Goal: Task Accomplishment & Management: Complete application form

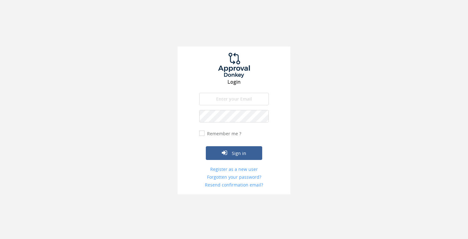
click at [251, 99] on input "email" at bounding box center [233, 99] width 69 height 13
type input "[PERSON_NAME][EMAIL_ADDRESS][DOMAIN_NAME]"
click at [235, 171] on link "Register as a new user" at bounding box center [233, 169] width 69 height 6
